Goal: Task Accomplishment & Management: Use online tool/utility

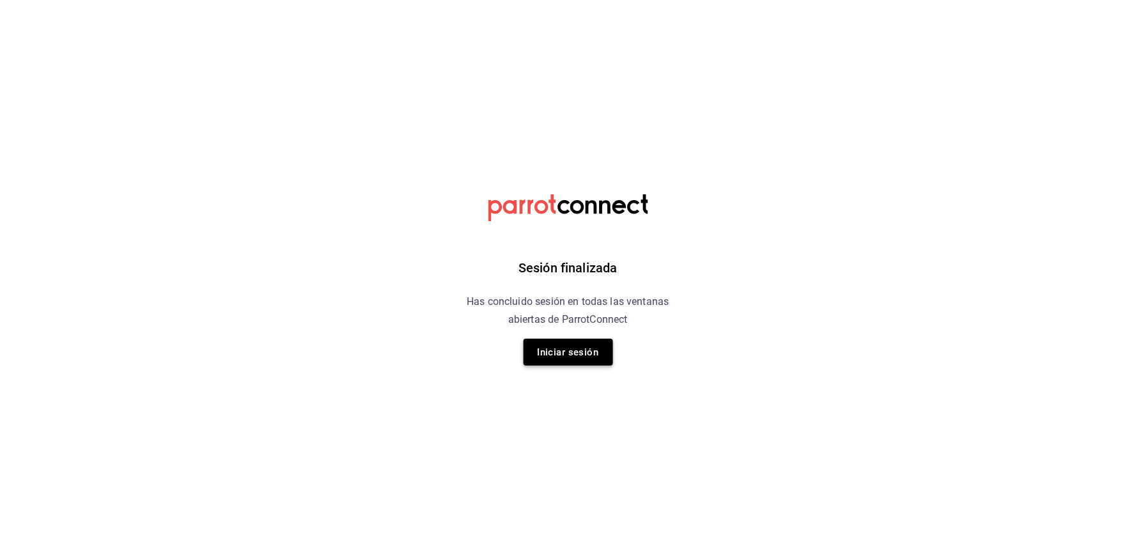
click at [558, 360] on button "Iniciar sesión" at bounding box center [567, 352] width 89 height 27
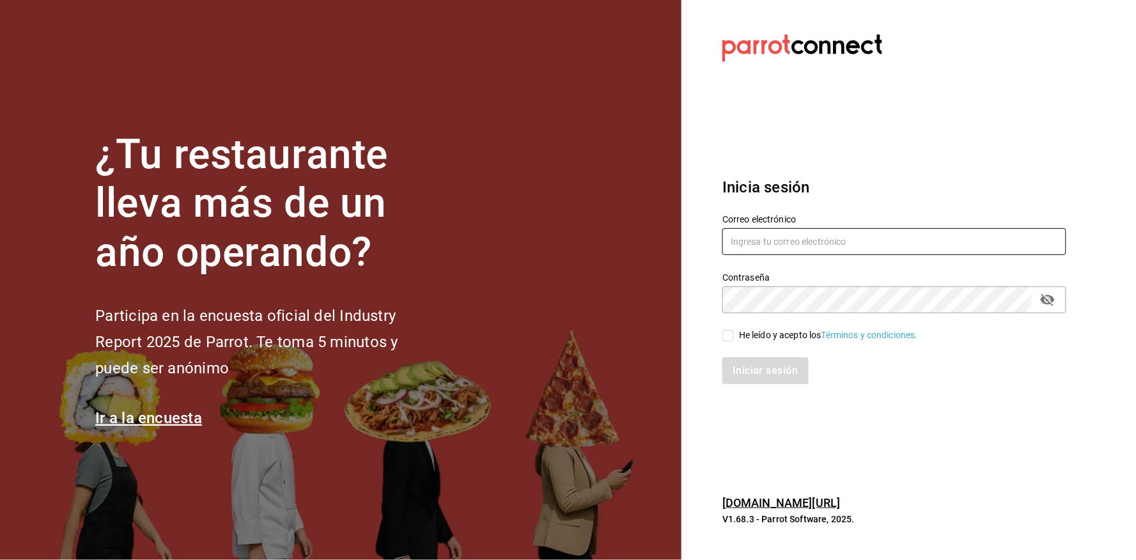
type input "[EMAIL_ADDRESS][DOMAIN_NAME]"
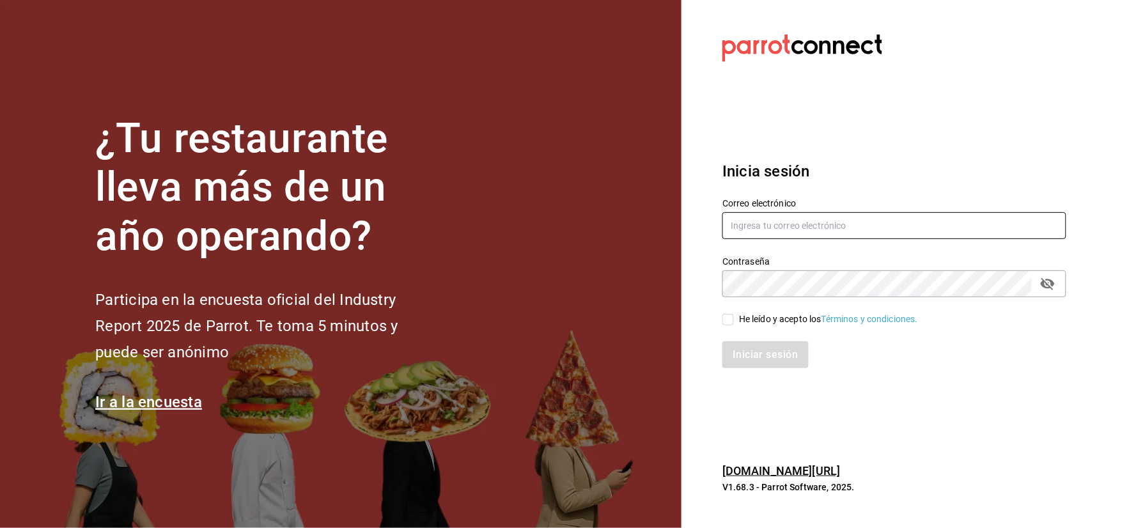
type input "strana.tepic@hotmail.com"
click at [777, 323] on div "He leído y acepto los Términos y condiciones." at bounding box center [828, 318] width 179 height 13
click at [734, 323] on input "He leído y acepto los Términos y condiciones." at bounding box center [728, 320] width 12 height 12
checkbox input "true"
click at [751, 352] on button "Iniciar sesión" at bounding box center [765, 354] width 87 height 27
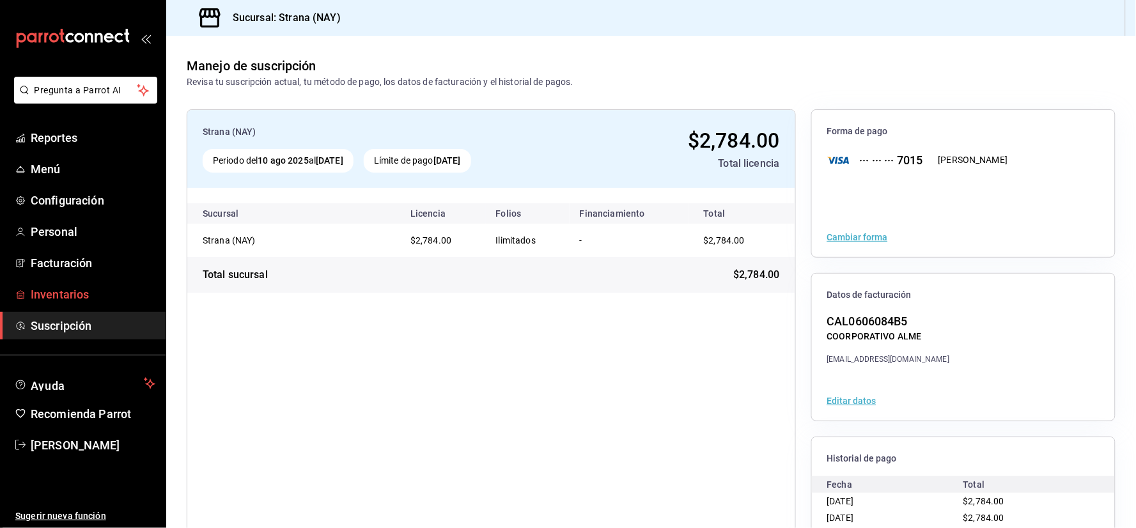
click at [77, 283] on link "Inventarios" at bounding box center [83, 294] width 166 height 27
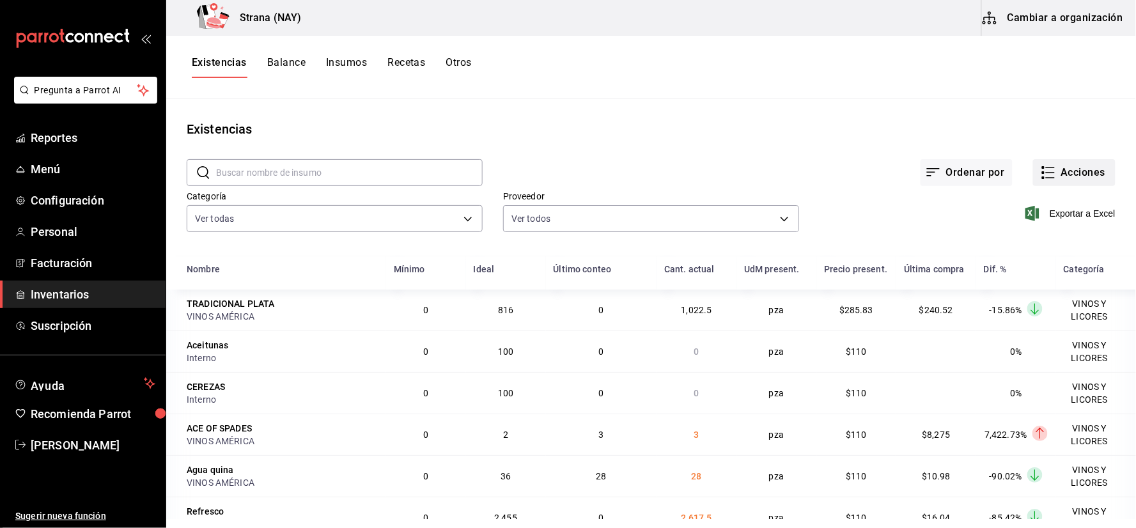
click at [1066, 176] on button "Acciones" at bounding box center [1074, 172] width 82 height 27
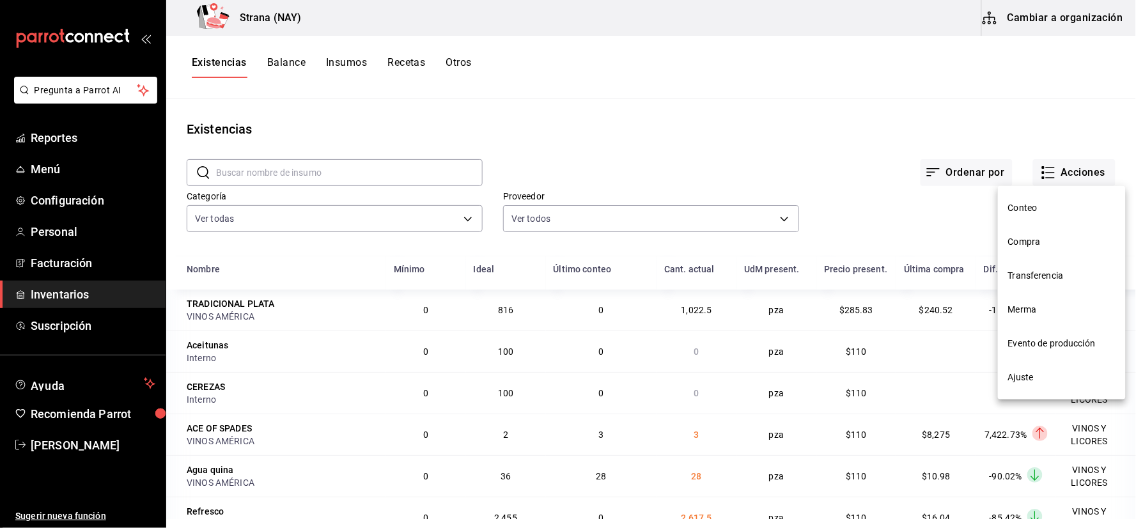
click at [1039, 206] on span "Conteo" at bounding box center [1061, 207] width 107 height 13
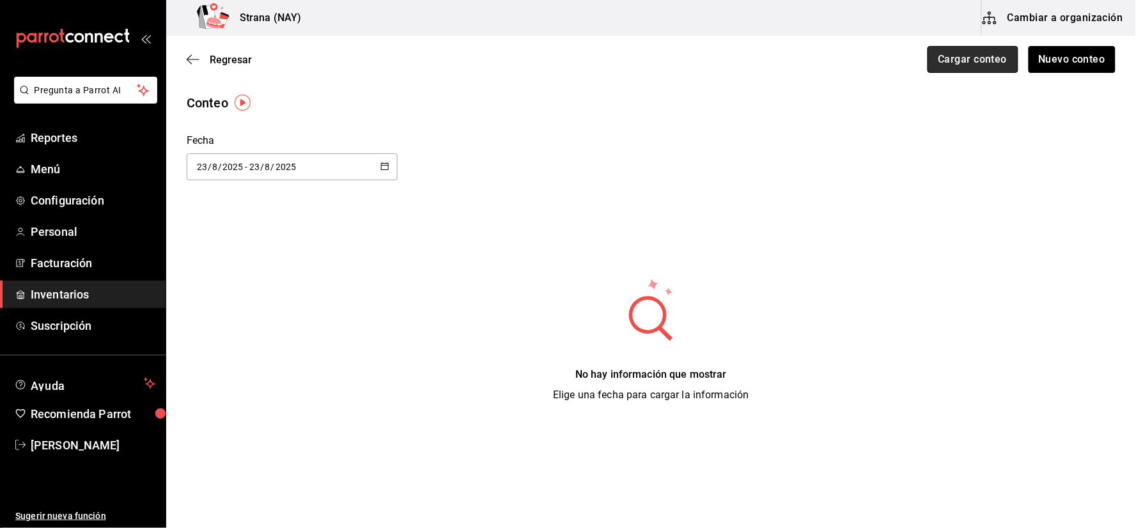
click at [965, 65] on button "Cargar conteo" at bounding box center [972, 59] width 91 height 27
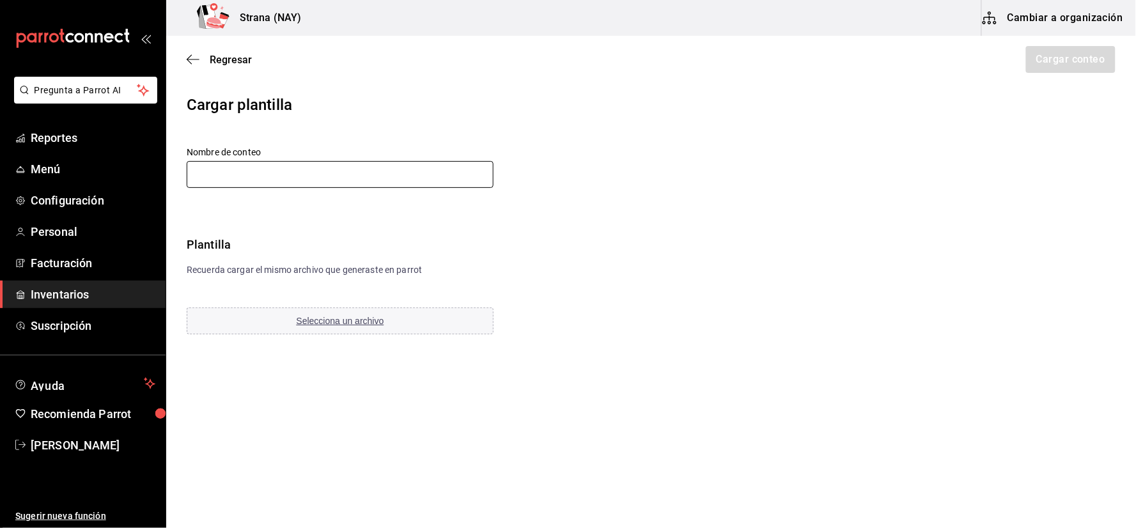
click at [281, 171] on input "text" at bounding box center [340, 174] width 307 height 27
type input "c"
type input "CONTEO DE LA VENTA DEL [DATE][PERSON_NAME]"
click at [394, 313] on button "Selecciona un archivo" at bounding box center [340, 320] width 307 height 27
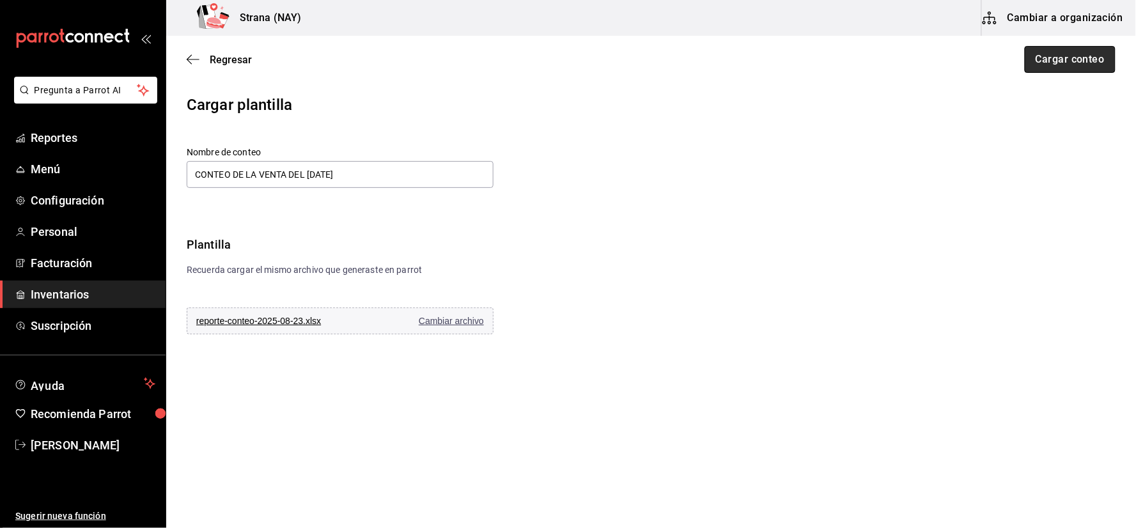
click at [1088, 54] on button "Cargar conteo" at bounding box center [1069, 59] width 91 height 27
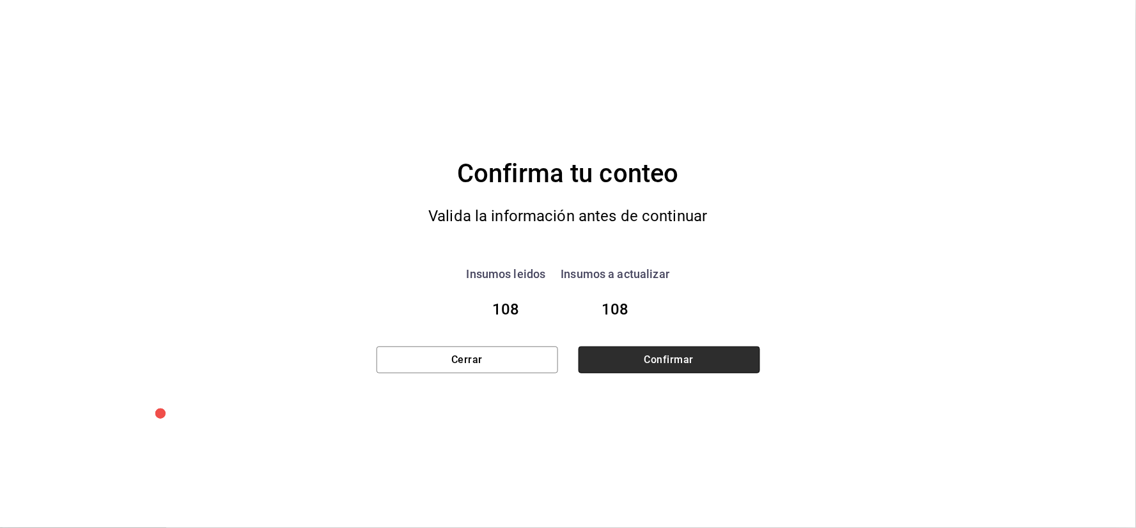
click at [663, 354] on button "Confirmar" at bounding box center [668, 359] width 181 height 27
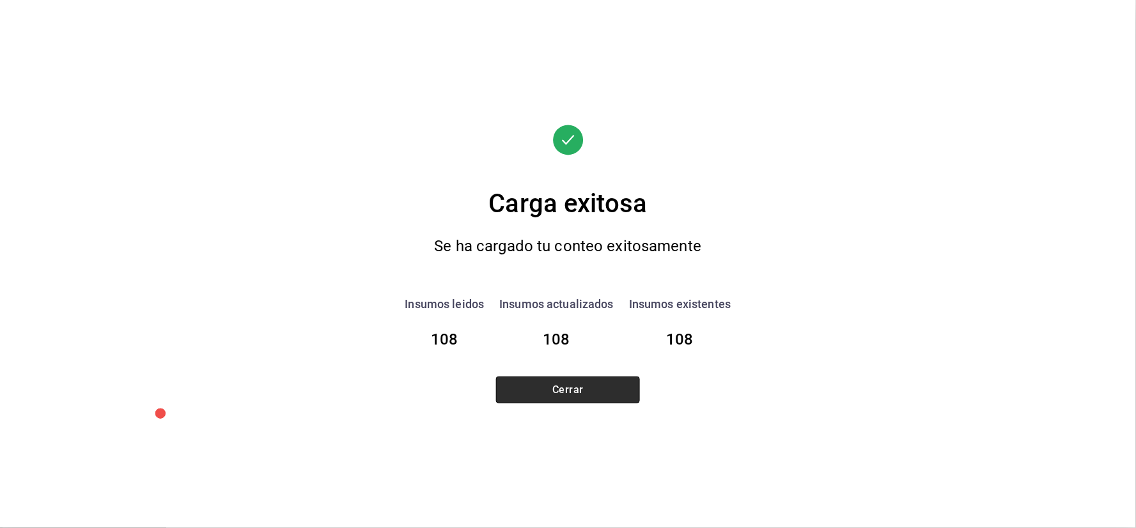
click at [623, 378] on button "Cerrar" at bounding box center [568, 389] width 144 height 27
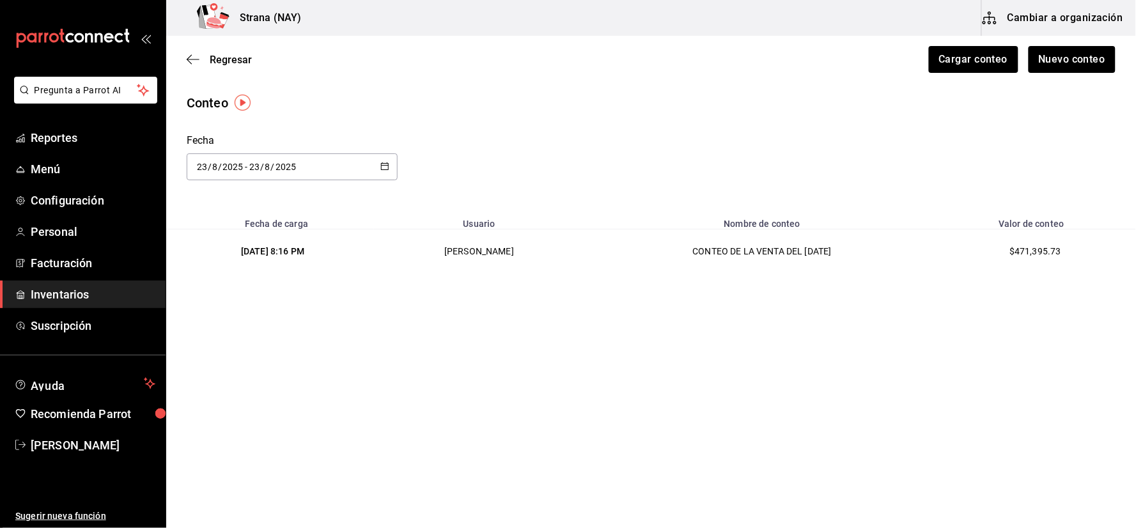
click at [33, 295] on span "Inventarios" at bounding box center [93, 294] width 125 height 17
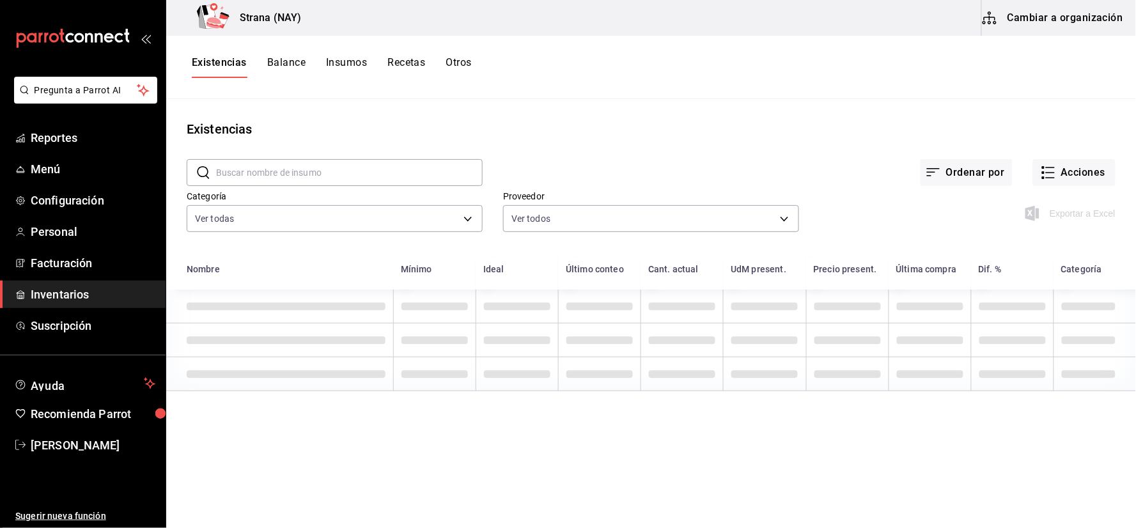
click at [460, 59] on button "Otros" at bounding box center [459, 67] width 26 height 22
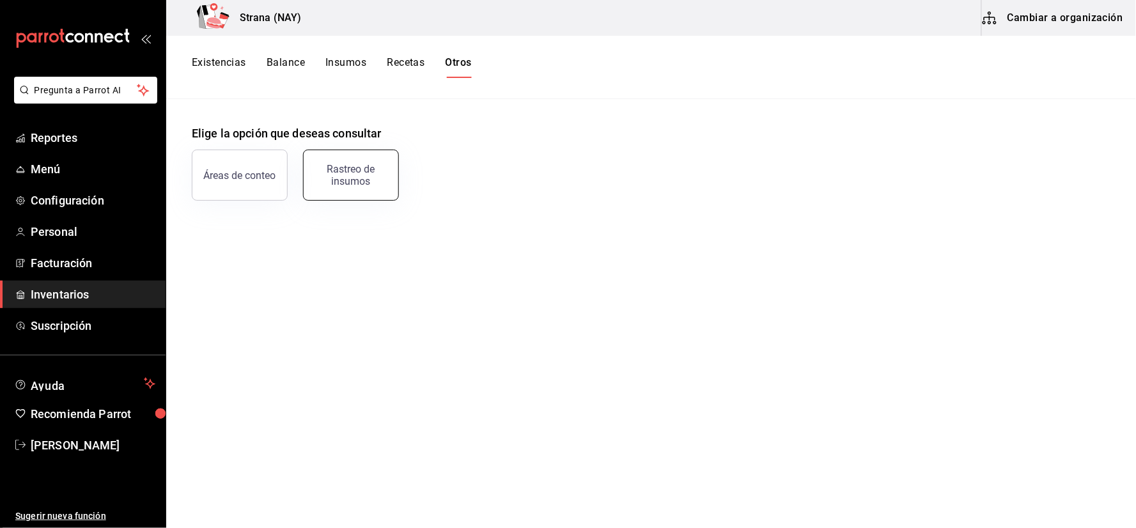
click at [380, 189] on button "Rastreo de insumos" at bounding box center [351, 175] width 96 height 51
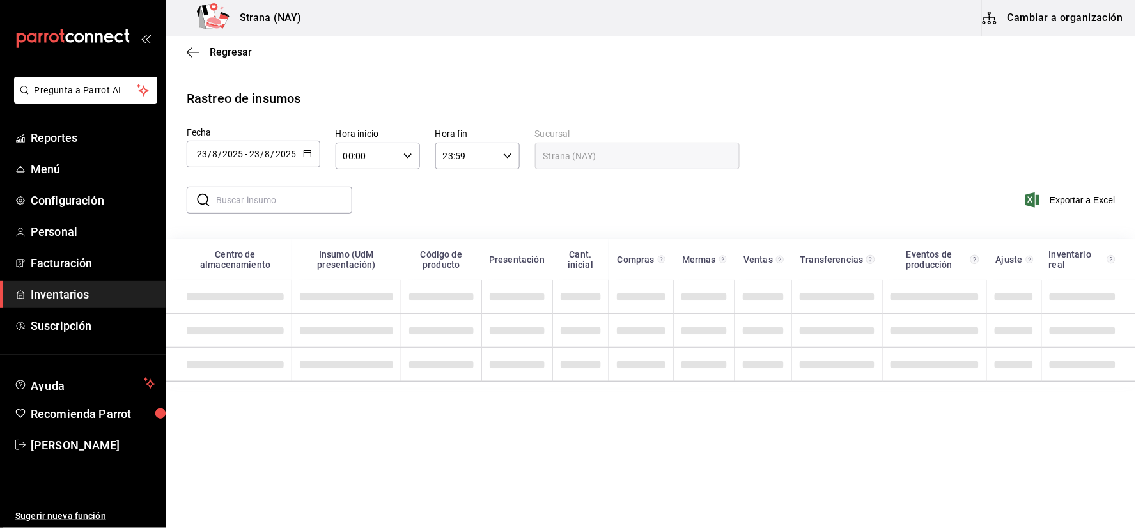
click at [304, 154] on \(Stroke\) "button" at bounding box center [308, 153] width 8 height 7
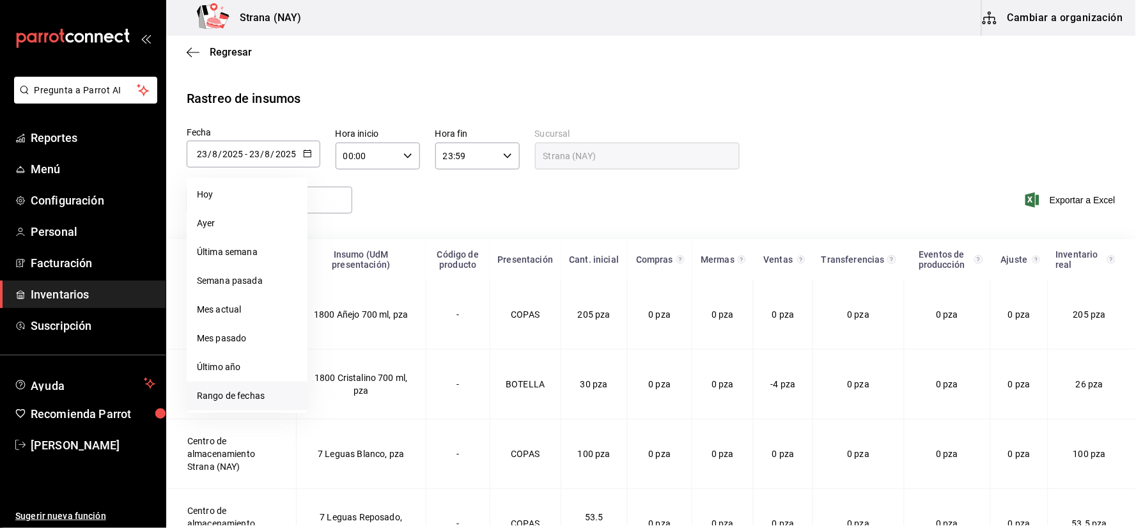
click at [253, 390] on li "Rango de fechas" at bounding box center [247, 395] width 121 height 29
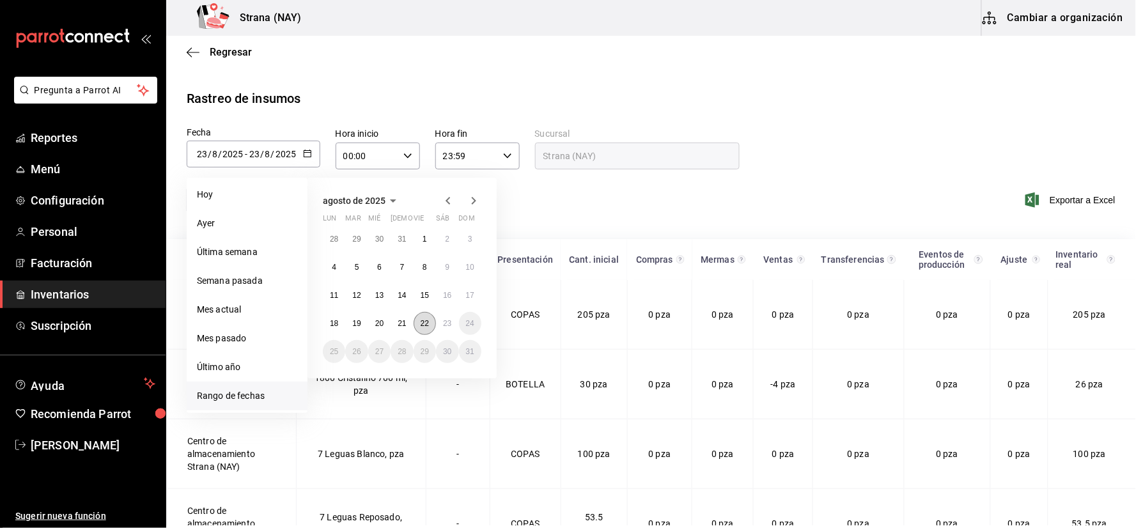
click at [420, 321] on abbr "22" at bounding box center [424, 323] width 8 height 9
click at [454, 323] on button "23" at bounding box center [447, 323] width 22 height 23
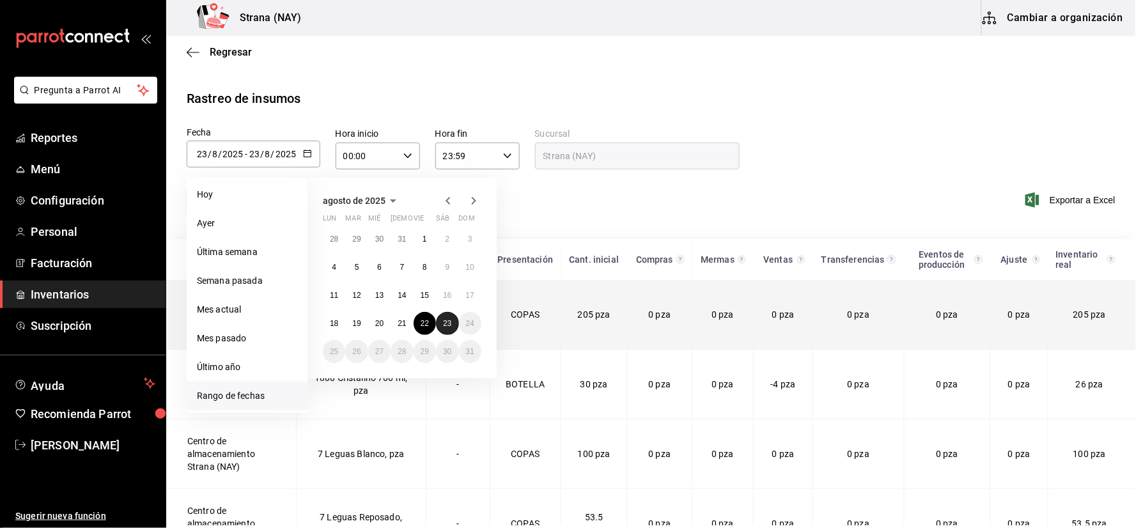
type input "[DATE]"
type input "22"
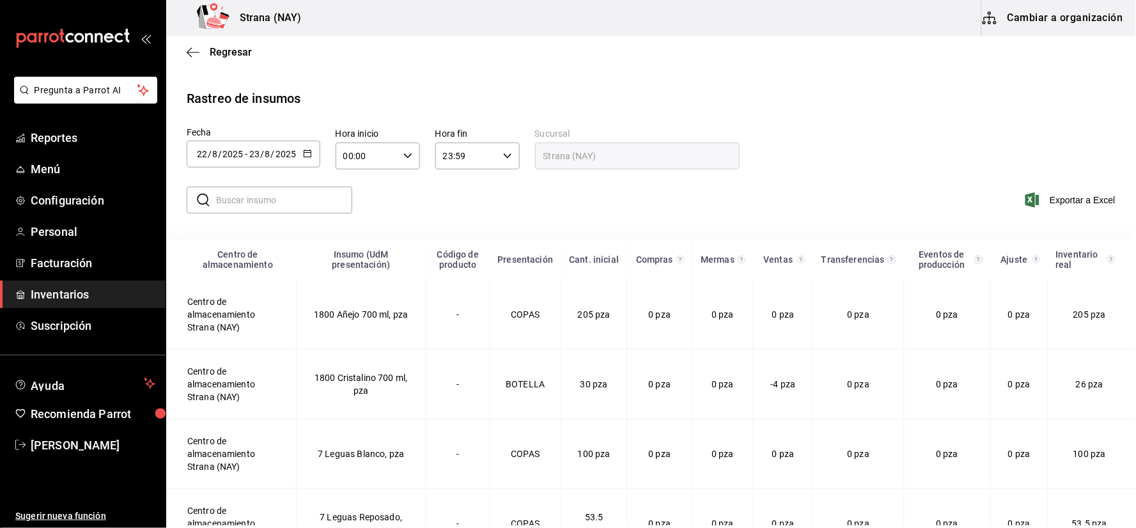
click at [406, 154] on icon "button" at bounding box center [407, 155] width 9 height 9
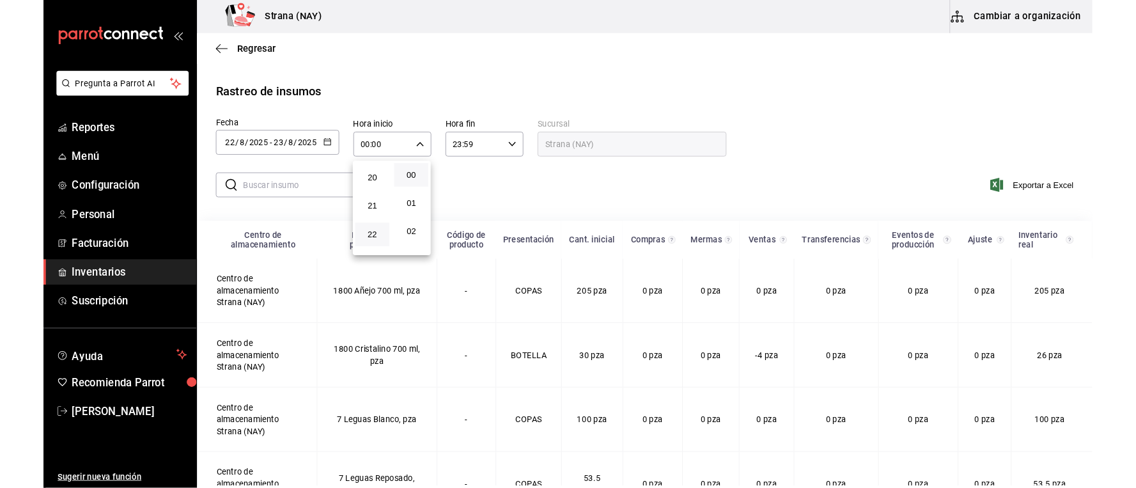
scroll to position [627, 0]
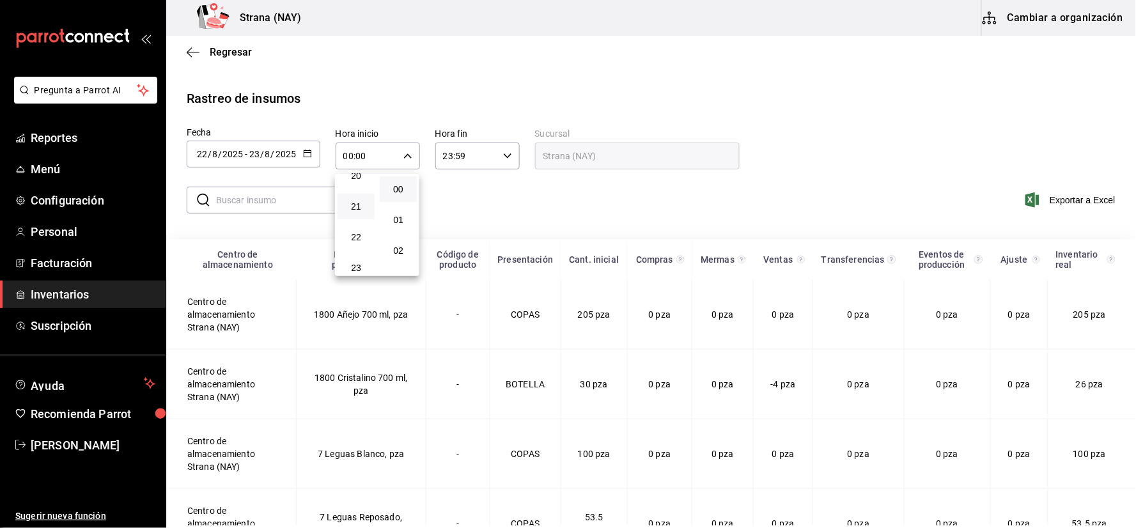
click at [353, 206] on button "21" at bounding box center [355, 207] width 37 height 26
type input "21:00"
click at [666, 196] on div at bounding box center [568, 264] width 1136 height 528
click at [1091, 199] on span "Exportar a Excel" at bounding box center [1072, 199] width 88 height 15
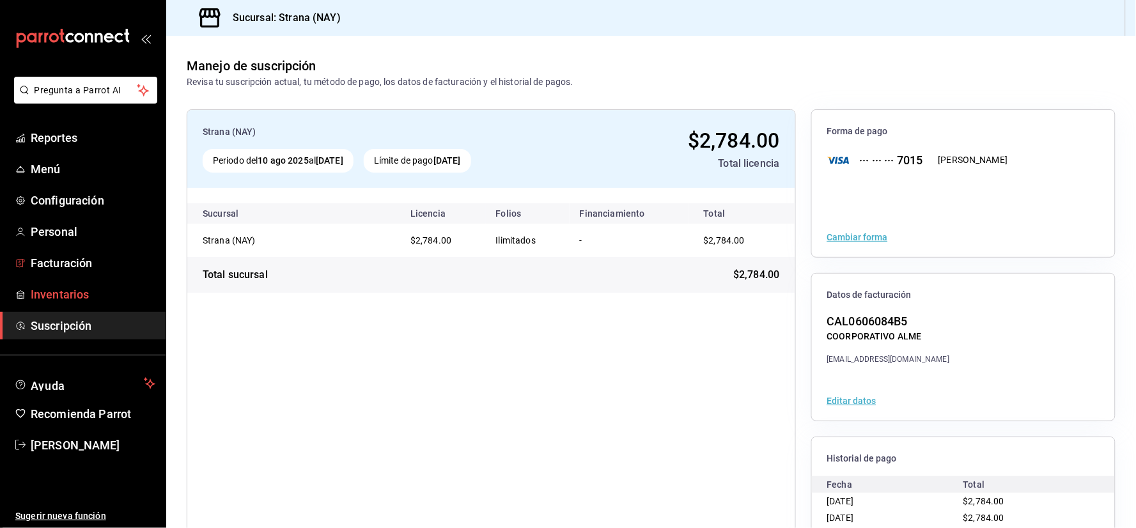
click at [58, 292] on span "Inventarios" at bounding box center [93, 294] width 125 height 17
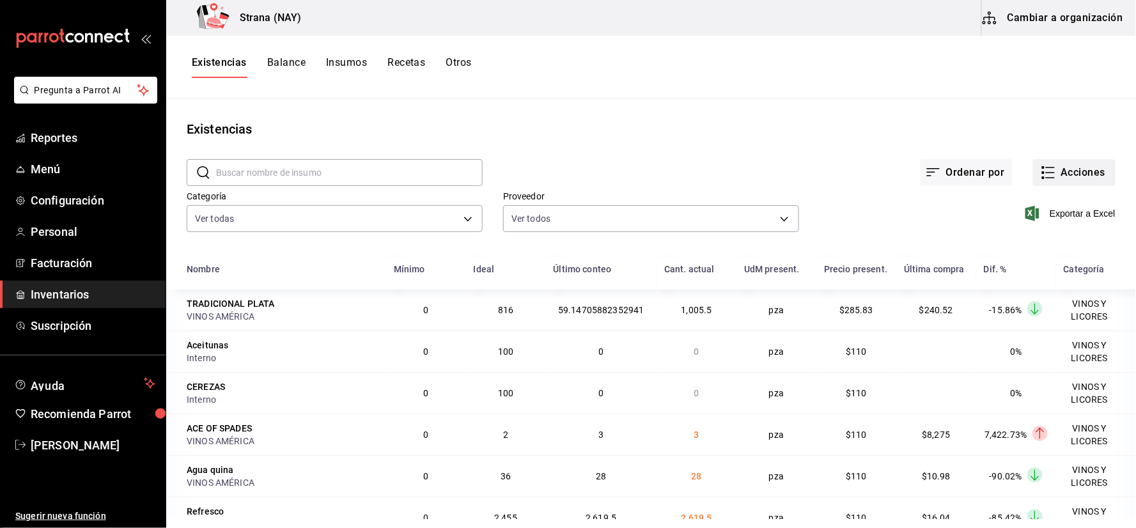
click at [1052, 167] on button "Acciones" at bounding box center [1074, 172] width 82 height 27
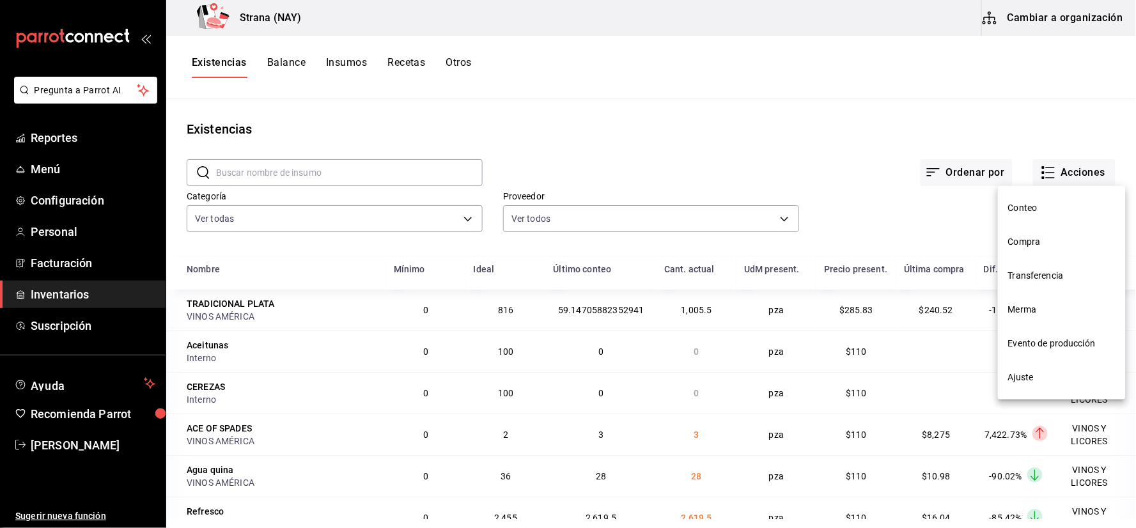
click at [1013, 213] on span "Conteo" at bounding box center [1061, 207] width 107 height 13
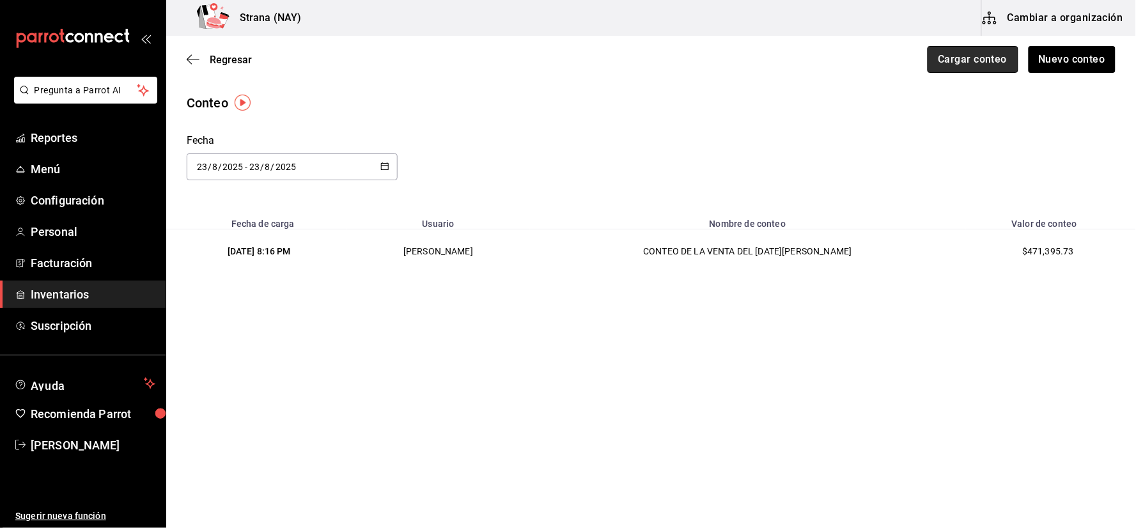
click at [974, 71] on button "Cargar conteo" at bounding box center [972, 59] width 91 height 27
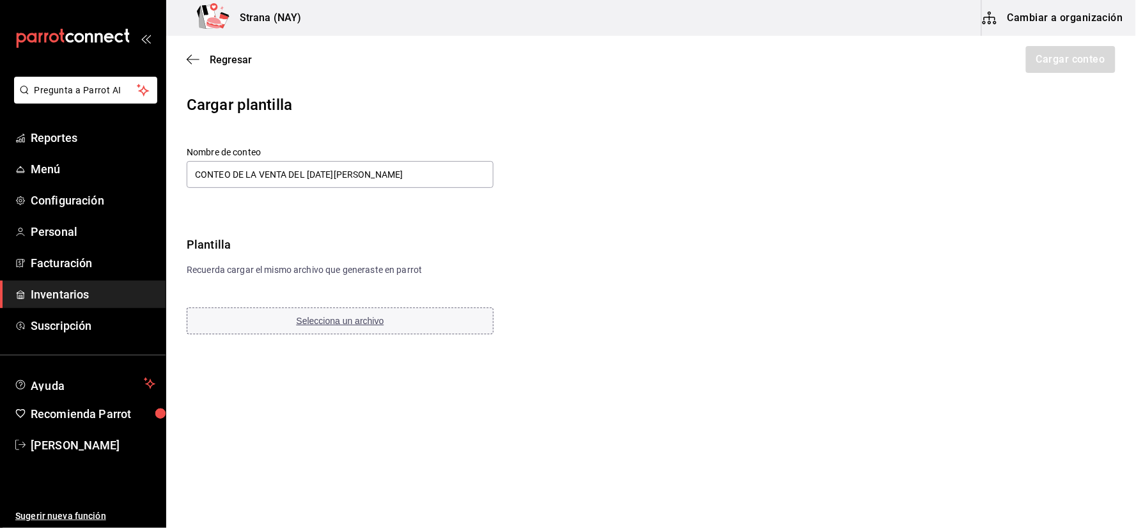
type input "CONTEO DE LA VENTA DEL [DATE][PERSON_NAME]"
click at [364, 320] on span "Selecciona un archivo" at bounding box center [341, 321] width 88 height 10
click at [1068, 66] on button "Cargar conteo" at bounding box center [1069, 59] width 91 height 27
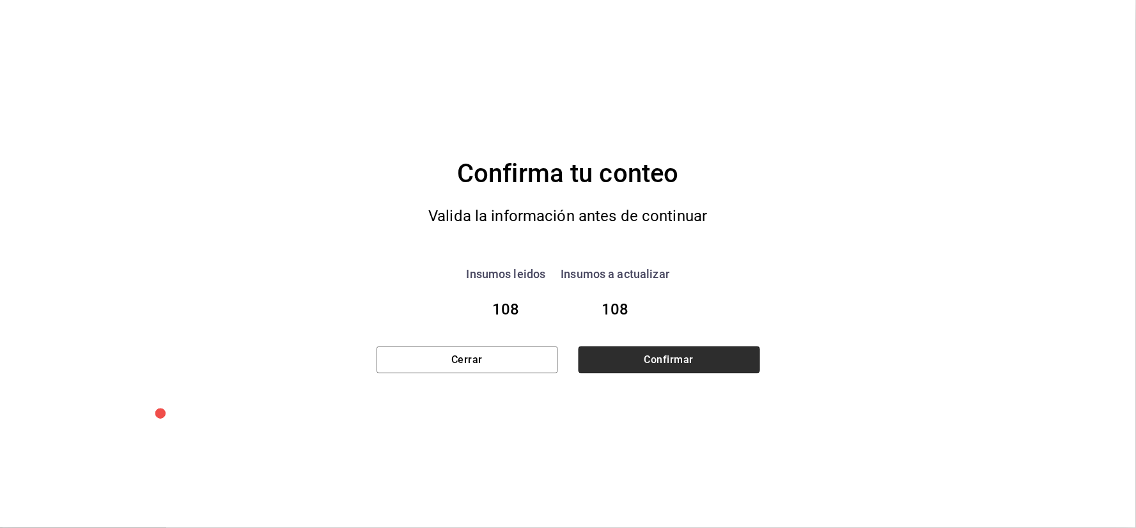
click at [730, 348] on button "Confirmar" at bounding box center [668, 359] width 181 height 27
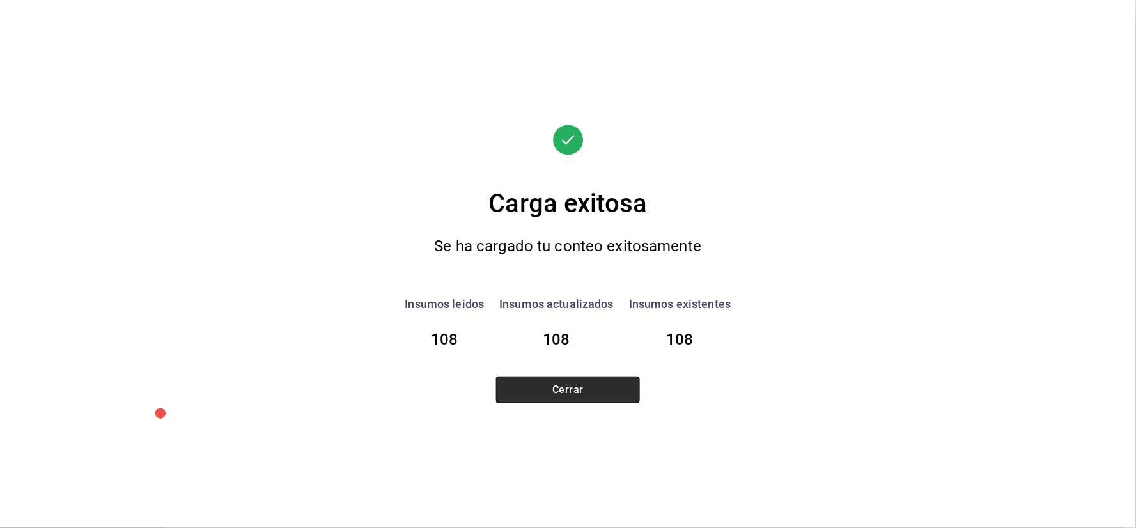
click at [528, 378] on button "Cerrar" at bounding box center [568, 389] width 144 height 27
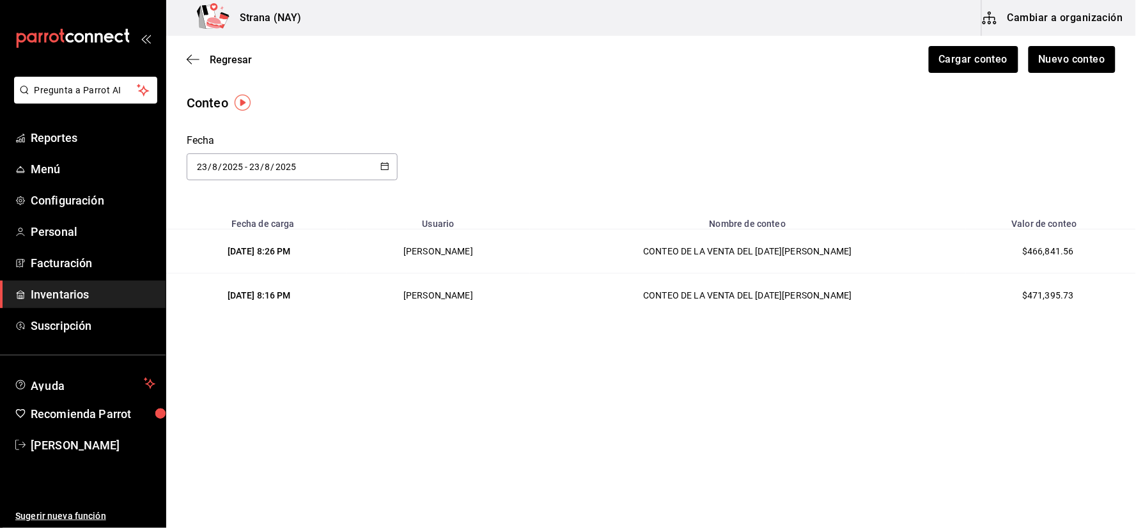
click at [71, 294] on span "Inventarios" at bounding box center [93, 294] width 125 height 17
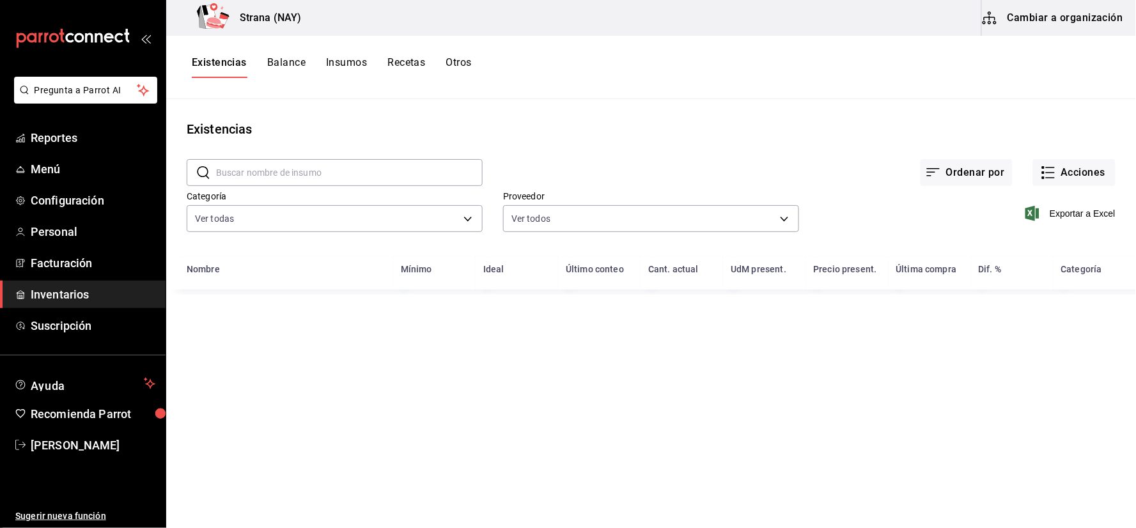
click at [464, 68] on button "Otros" at bounding box center [459, 67] width 26 height 22
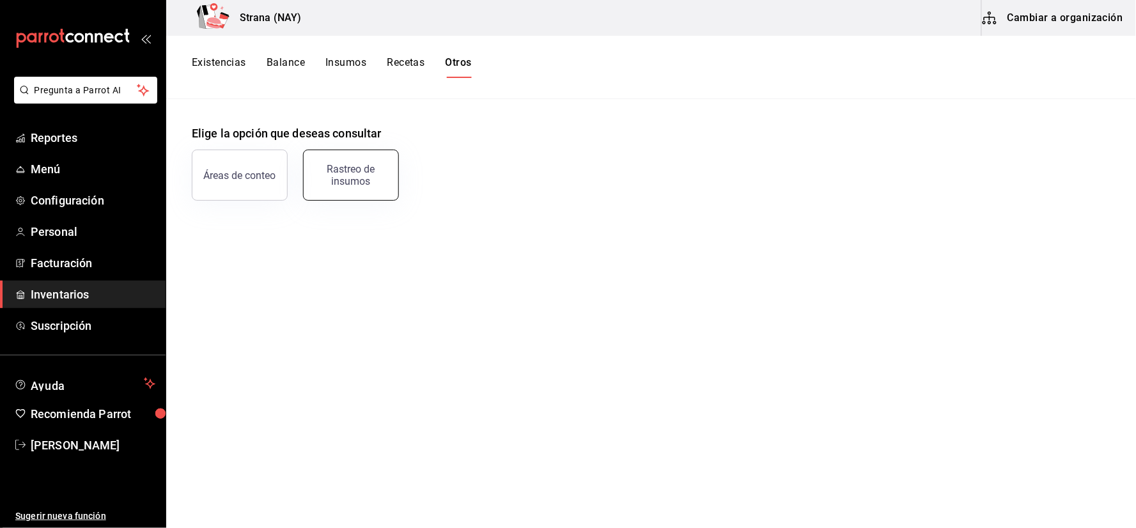
click at [363, 167] on div "Rastreo de insumos" at bounding box center [350, 175] width 79 height 24
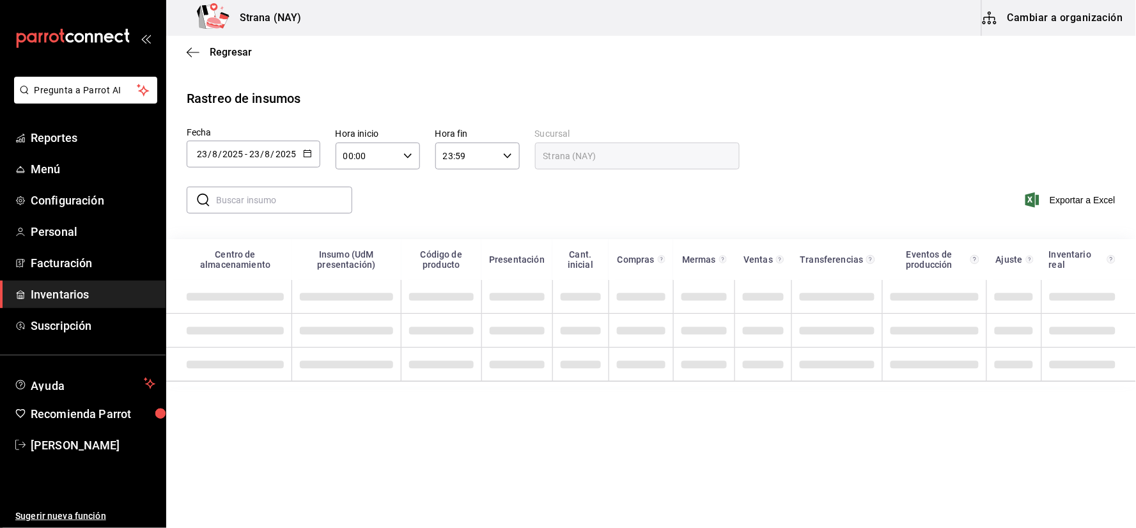
click at [310, 152] on icon "button" at bounding box center [307, 153] width 9 height 9
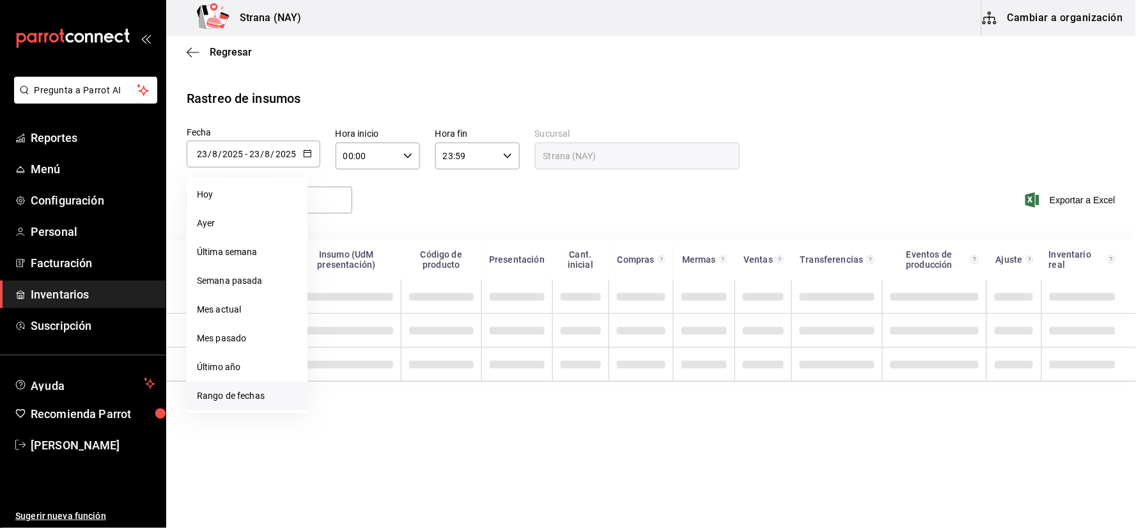
click at [270, 390] on li "Rango de fechas" at bounding box center [247, 395] width 121 height 29
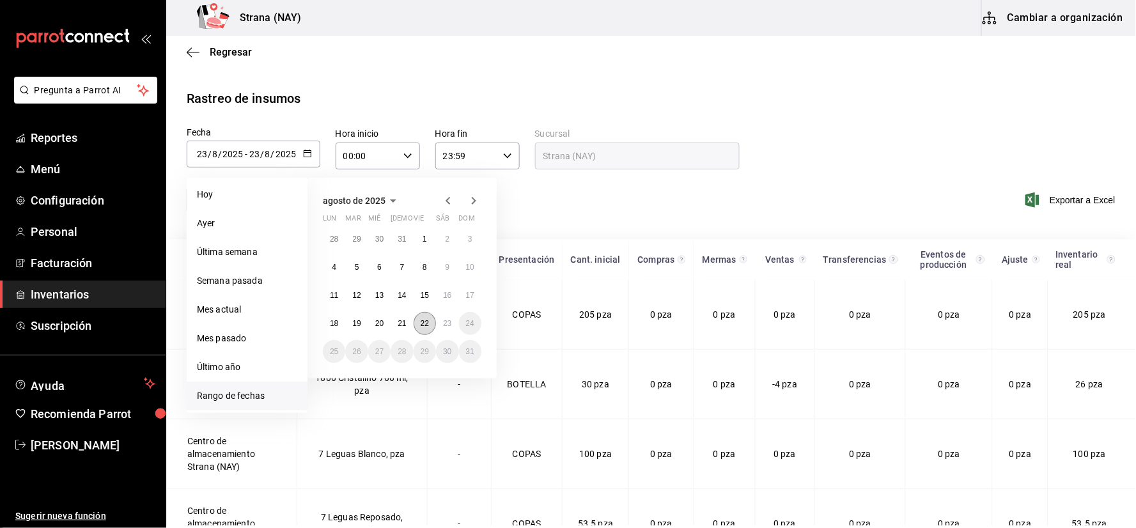
click at [427, 332] on button "22" at bounding box center [424, 323] width 22 height 23
click at [445, 326] on abbr "23" at bounding box center [447, 323] width 8 height 9
type input "[DATE]"
type input "22"
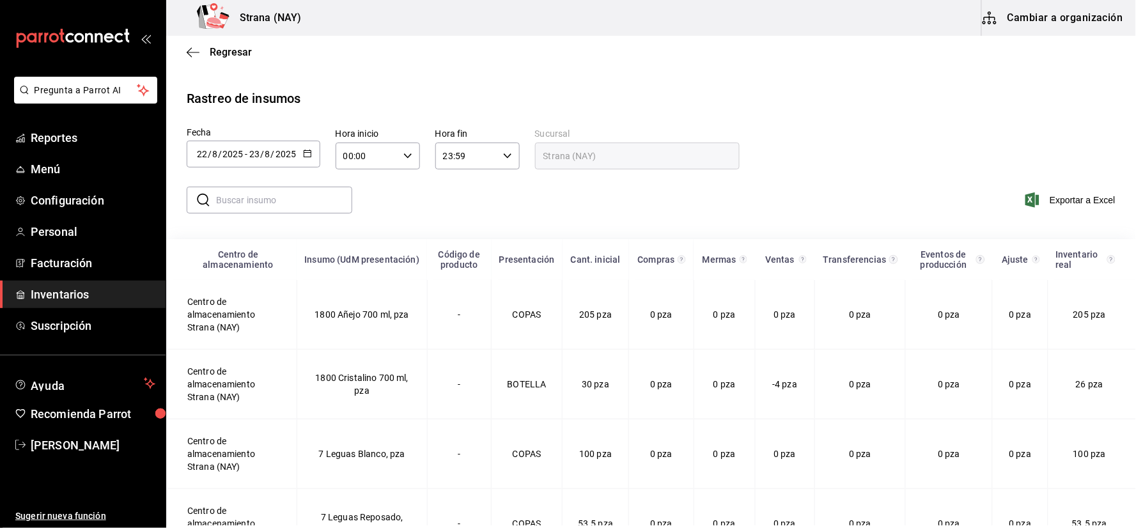
click at [392, 156] on input "00:00" at bounding box center [366, 156] width 63 height 26
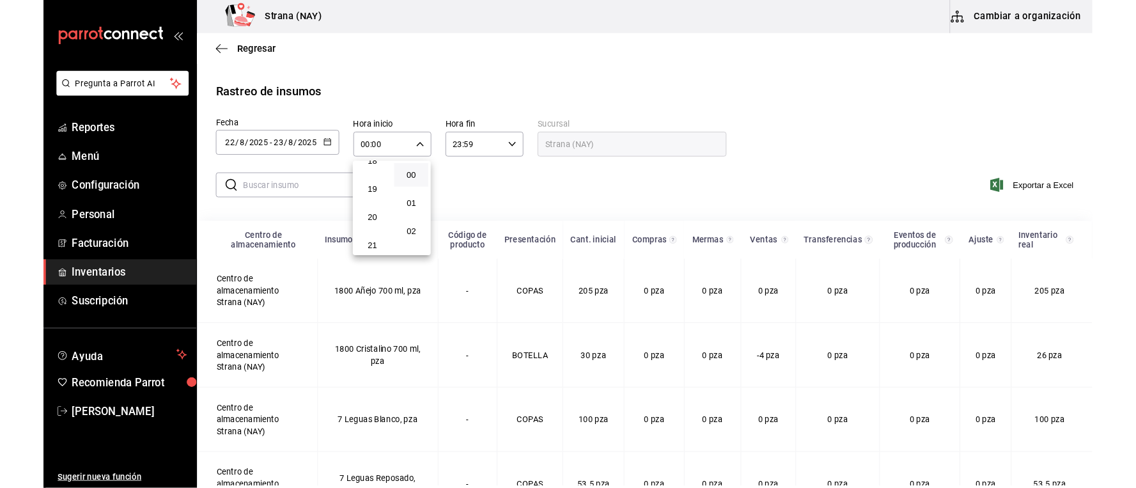
scroll to position [627, 0]
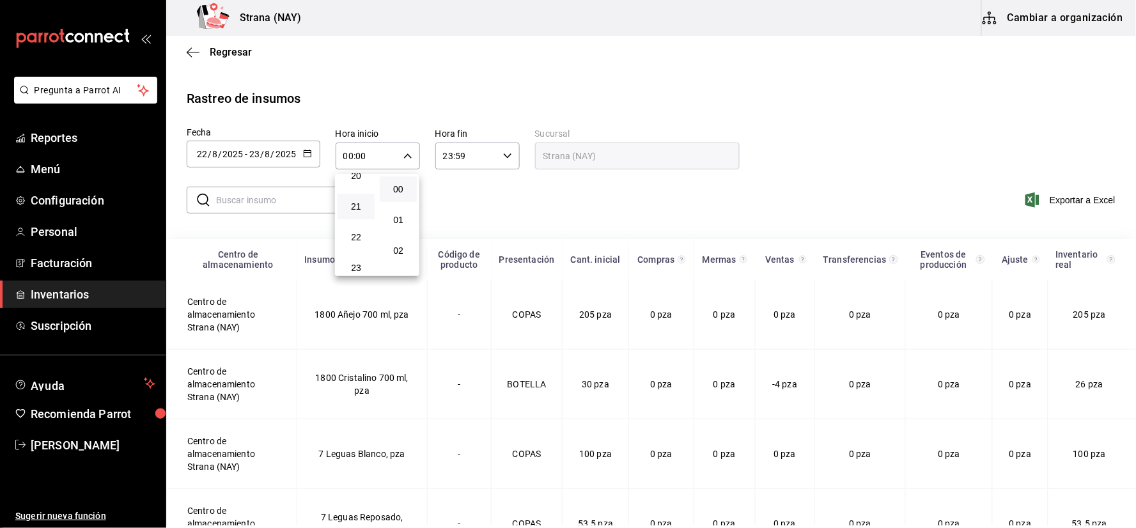
click at [353, 205] on button "21" at bounding box center [355, 207] width 37 height 26
type input "21:00"
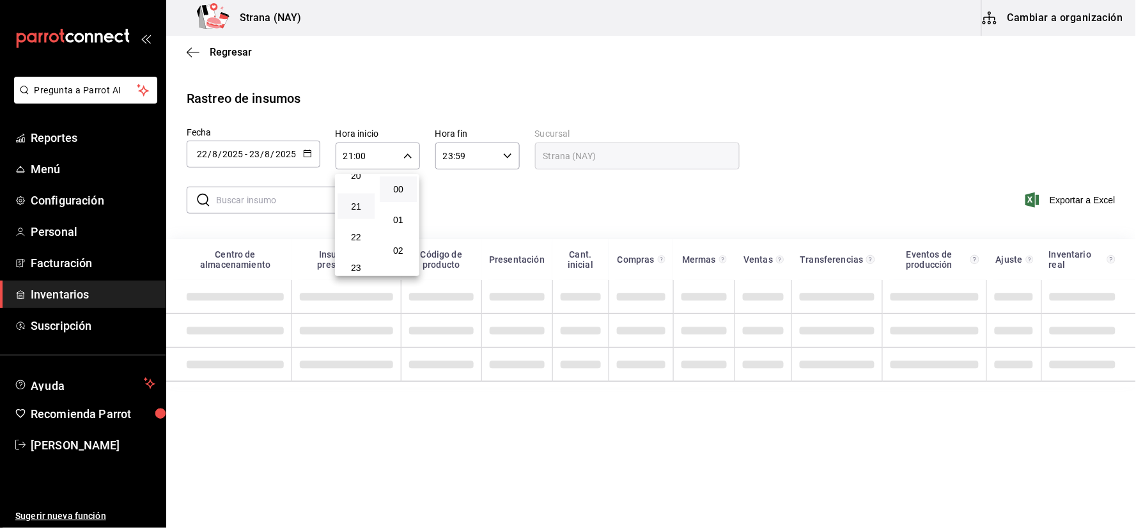
click at [524, 203] on div at bounding box center [568, 264] width 1136 height 528
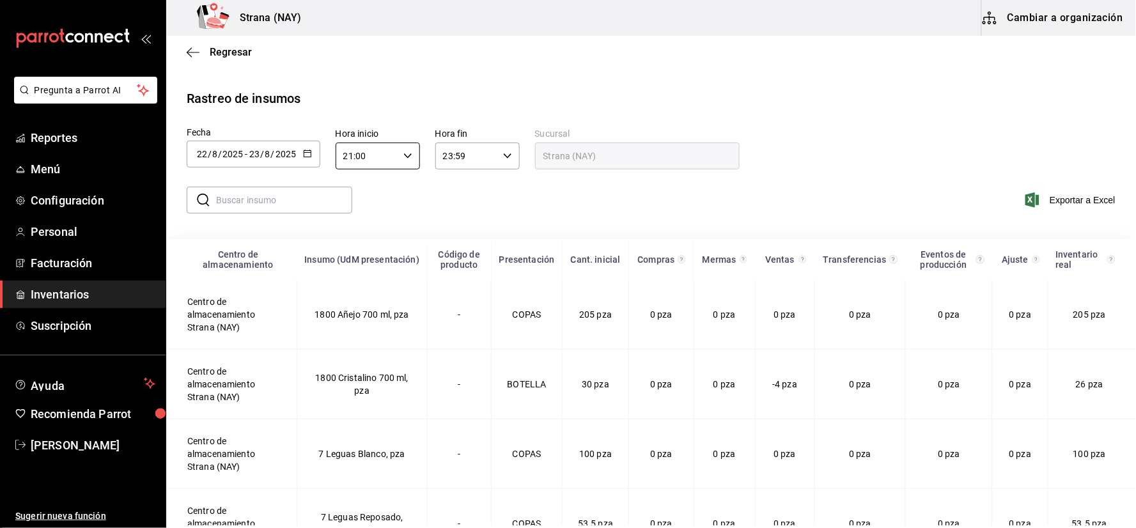
click at [521, 202] on div "​ ​ Exportar a Excel" at bounding box center [646, 207] width 980 height 52
click at [1068, 203] on span "Exportar a Excel" at bounding box center [1072, 199] width 88 height 15
